Goal: Find specific page/section: Find specific page/section

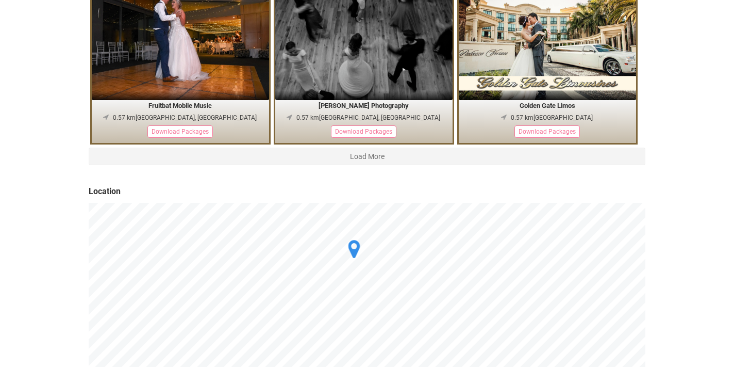
scroll to position [1956, 0]
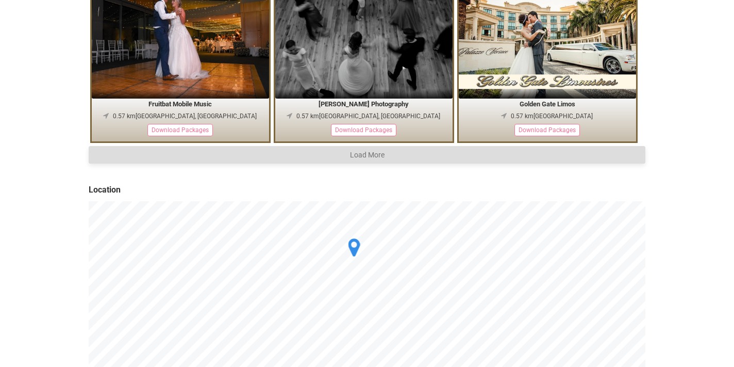
click at [378, 148] on button "Load More" at bounding box center [367, 155] width 557 height 18
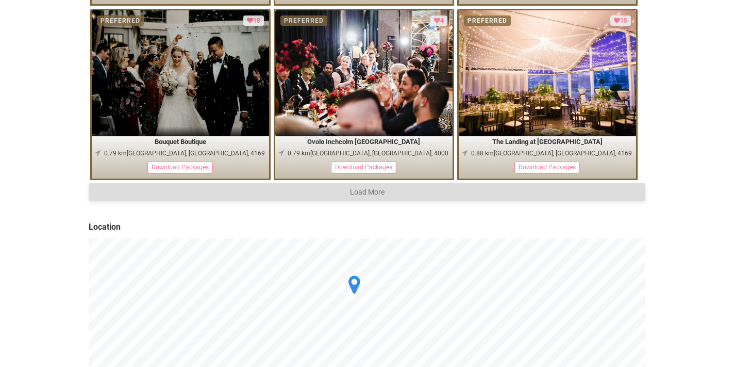
scroll to position [3309, 0]
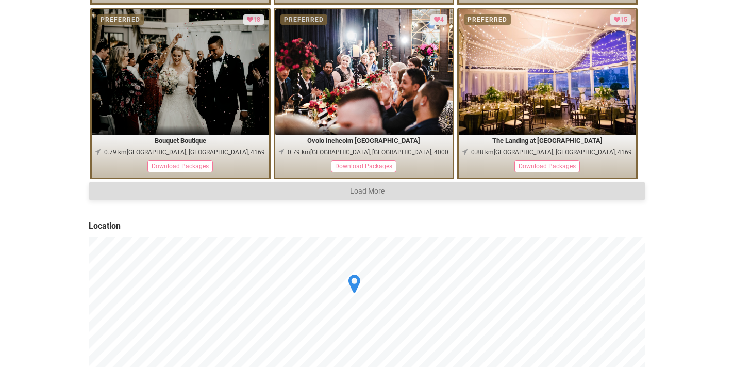
click at [381, 186] on button "Load More" at bounding box center [367, 191] width 557 height 18
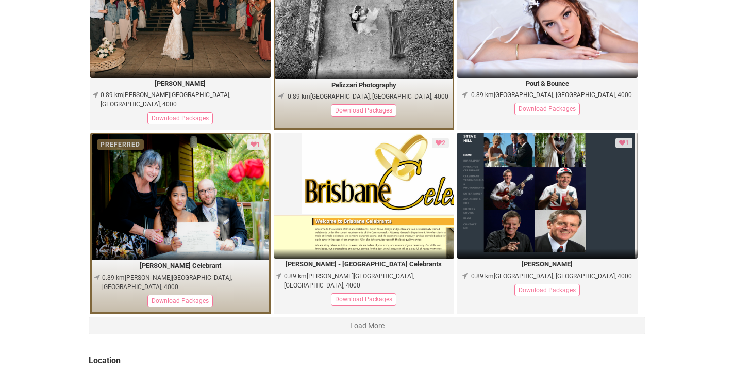
scroll to position [4631, 0]
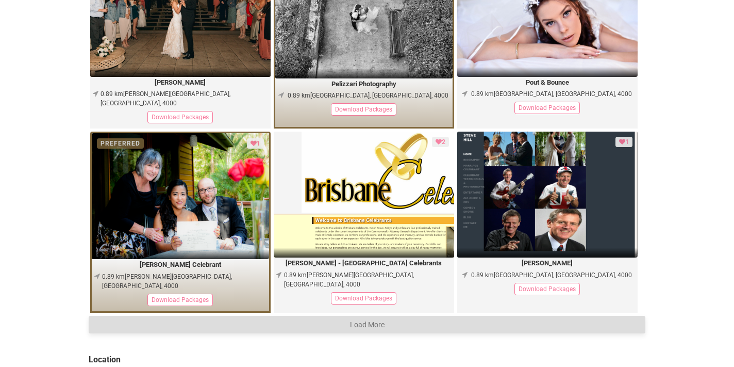
click at [438, 315] on button "Load More" at bounding box center [367, 324] width 557 height 18
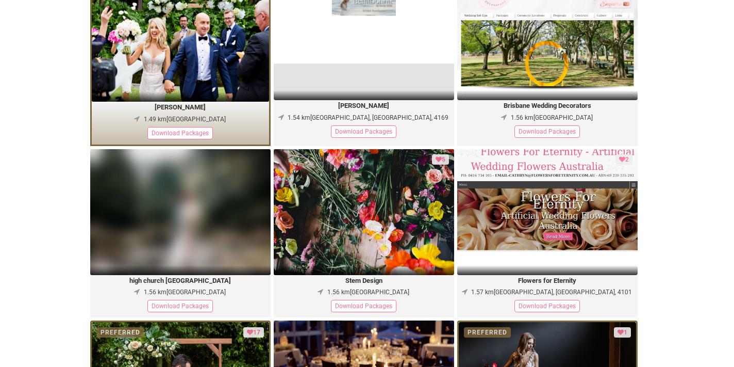
scroll to position [5864, 0]
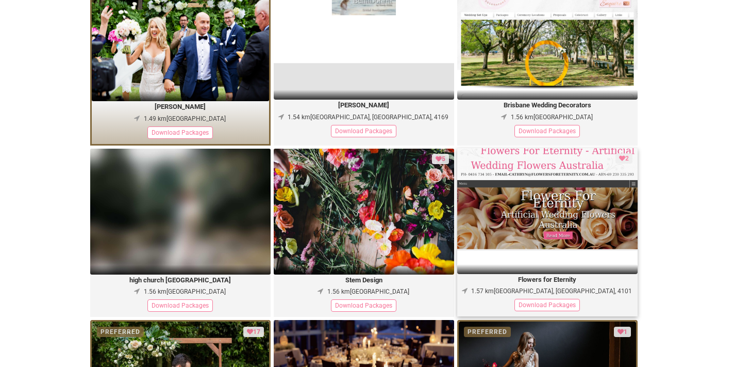
click at [553, 298] on div "Download Packages" at bounding box center [546, 304] width 65 height 12
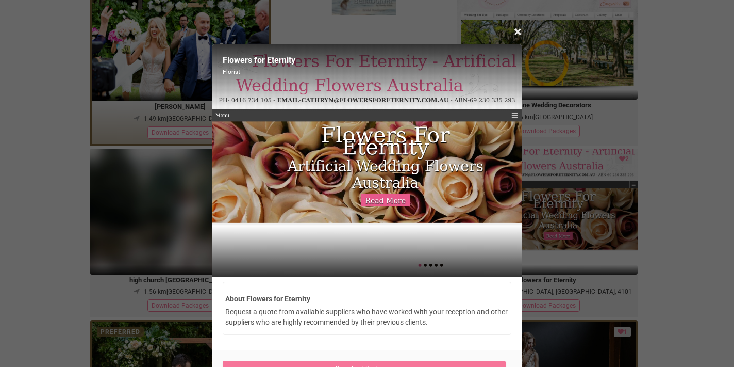
scroll to position [0, 0]
click at [513, 32] on div "× Close" at bounding box center [366, 35] width 309 height 19
click at [517, 33] on span "×" at bounding box center [518, 31] width 8 height 17
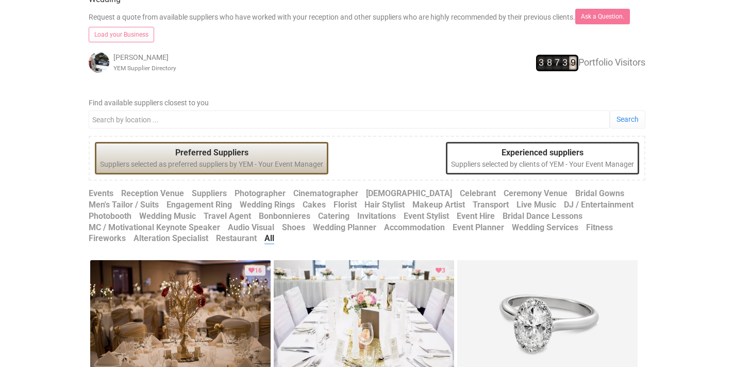
scroll to position [446, 0]
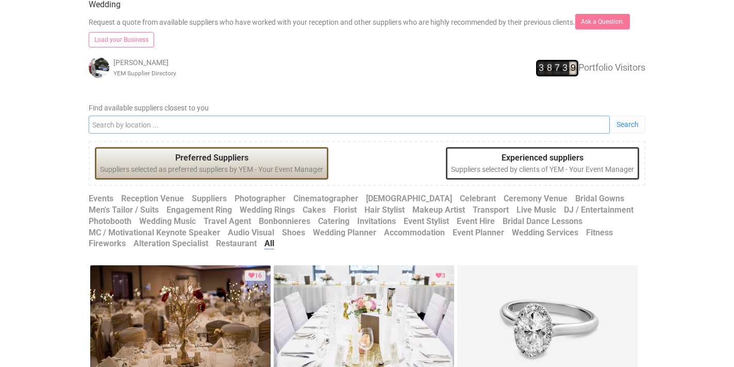
click at [340, 123] on input "Find available suppliers closest to you" at bounding box center [349, 124] width 521 height 18
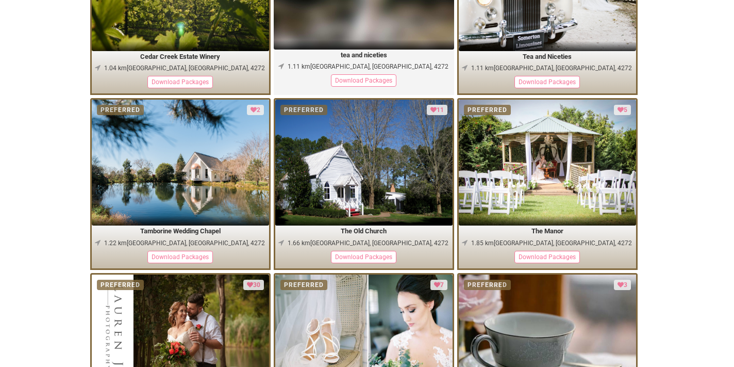
scroll to position [963, 0]
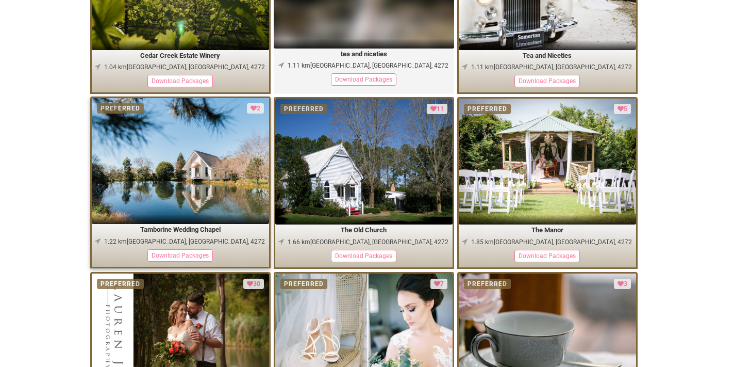
type input "mount tambourine"
click at [207, 231] on legend "Tamborine Wedding Chapel" at bounding box center [180, 230] width 177 height 12
click at [185, 254] on div "Download Packages" at bounding box center [179, 255] width 65 height 12
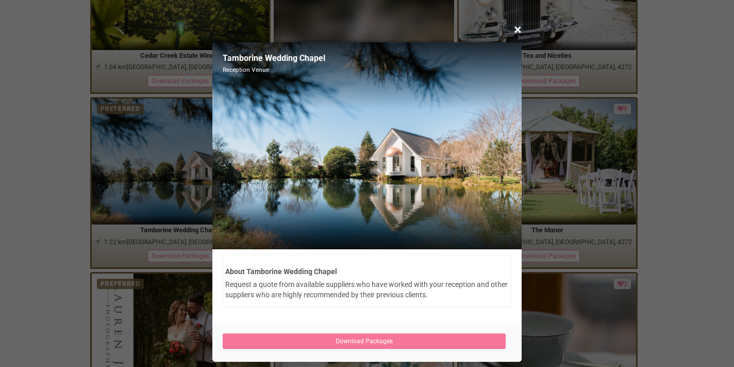
scroll to position [2, 0]
click at [520, 32] on span "×" at bounding box center [518, 29] width 8 height 17
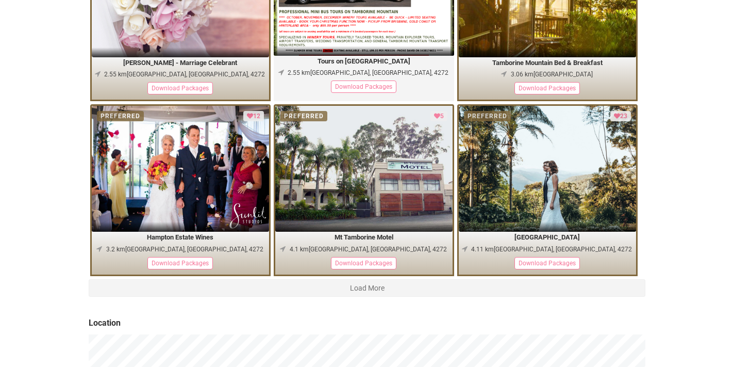
scroll to position [1848, 0]
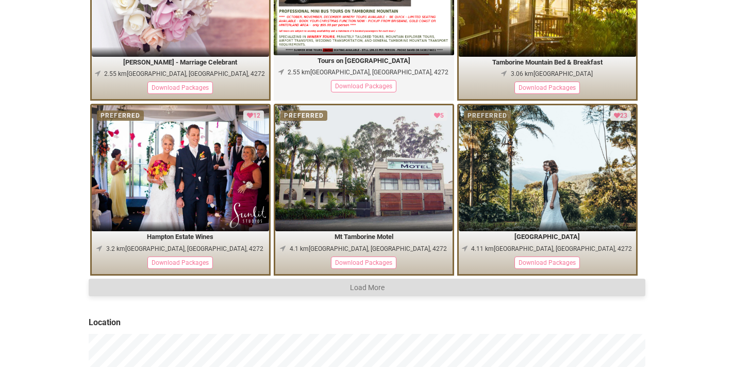
click at [379, 281] on button "Load More" at bounding box center [367, 287] width 557 height 18
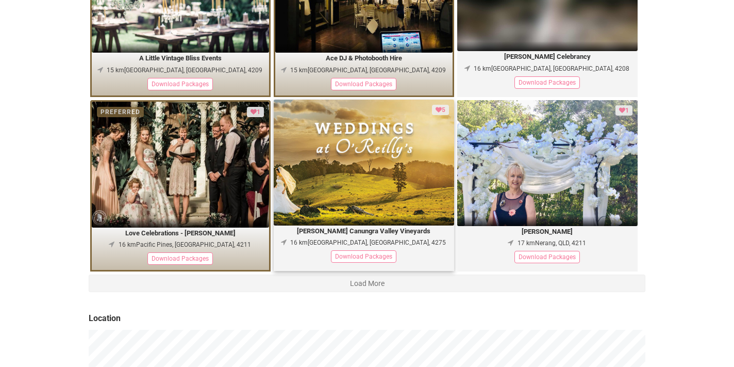
scroll to position [3269, 0]
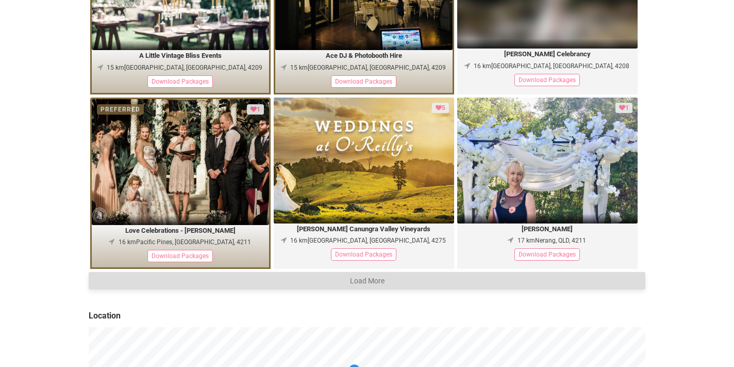
click at [423, 279] on button "Load More" at bounding box center [367, 281] width 557 height 18
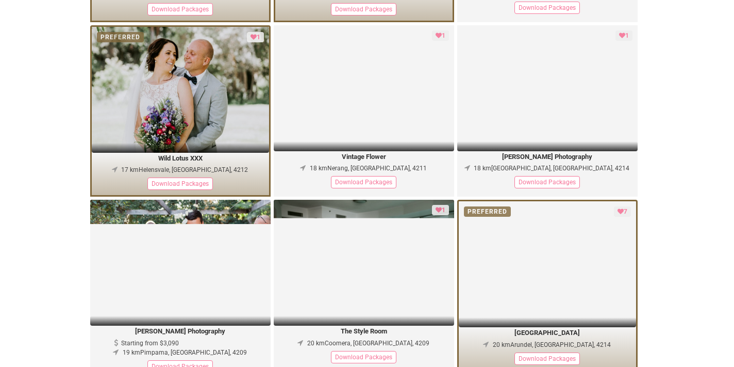
scroll to position [3696, 0]
